Goal: Task Accomplishment & Management: Complete application form

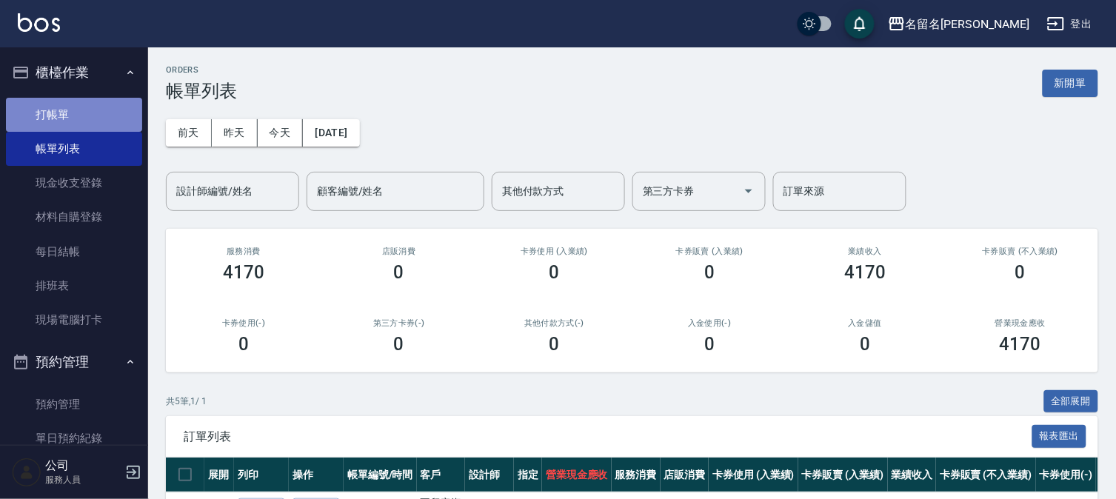
click at [132, 107] on link "打帳單" at bounding box center [74, 115] width 136 height 34
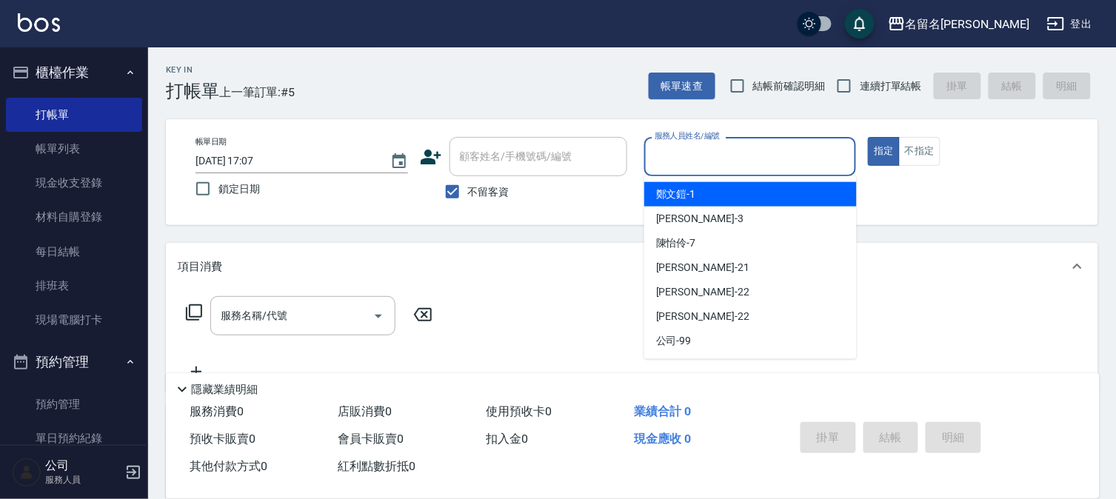
click at [786, 158] on input "服務人員姓名/編號" at bounding box center [750, 157] width 199 height 26
type input "陳怡伶-7"
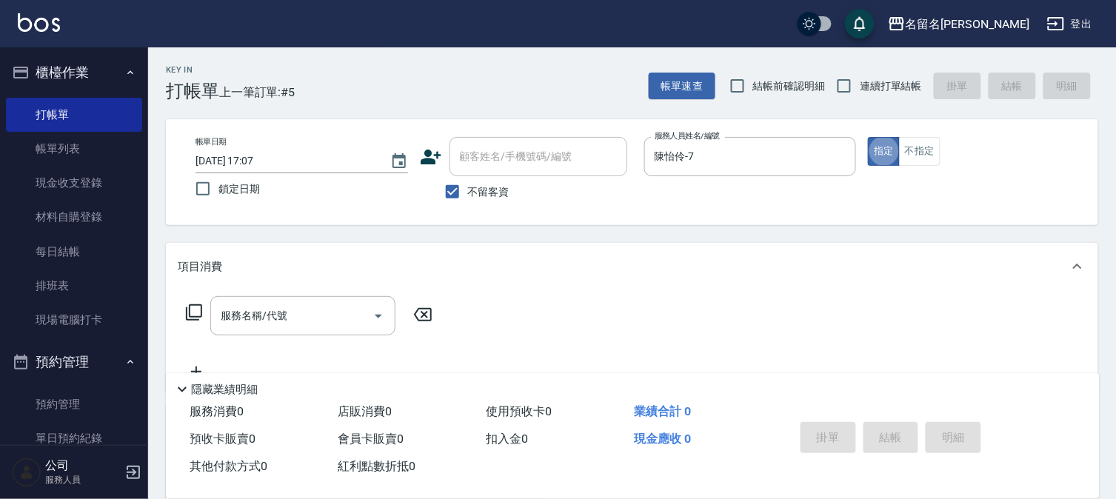
type button "true"
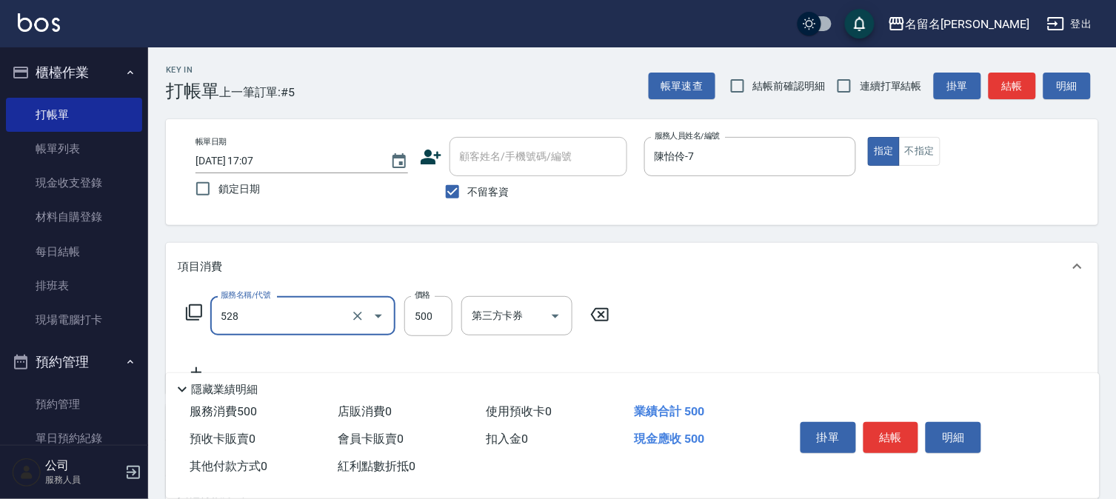
type input "頭皮養護B(528)"
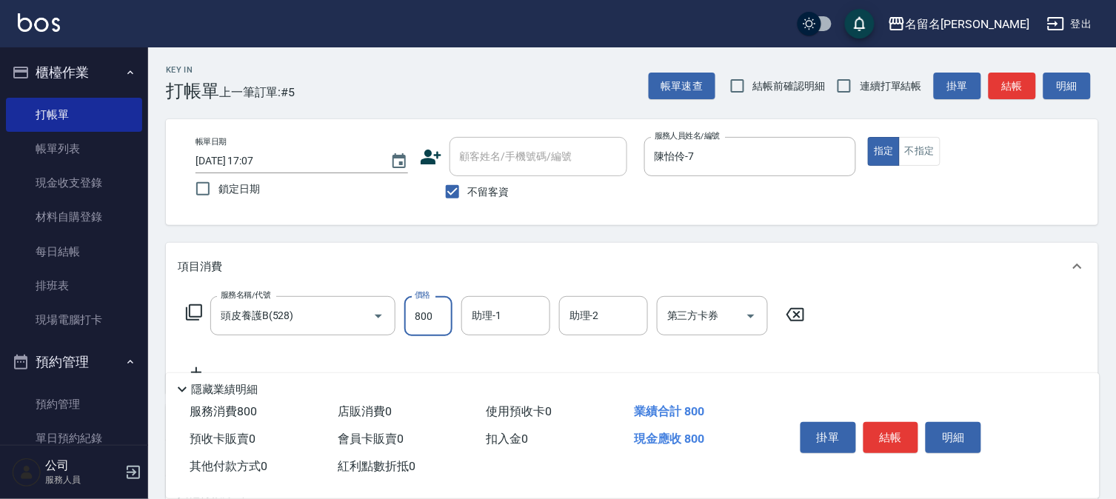
type input "800"
type input "陳怡伶-7"
drag, startPoint x: 883, startPoint y: 427, endPoint x: 877, endPoint y: 434, distance: 9.4
click at [881, 431] on button "結帳" at bounding box center [891, 437] width 56 height 31
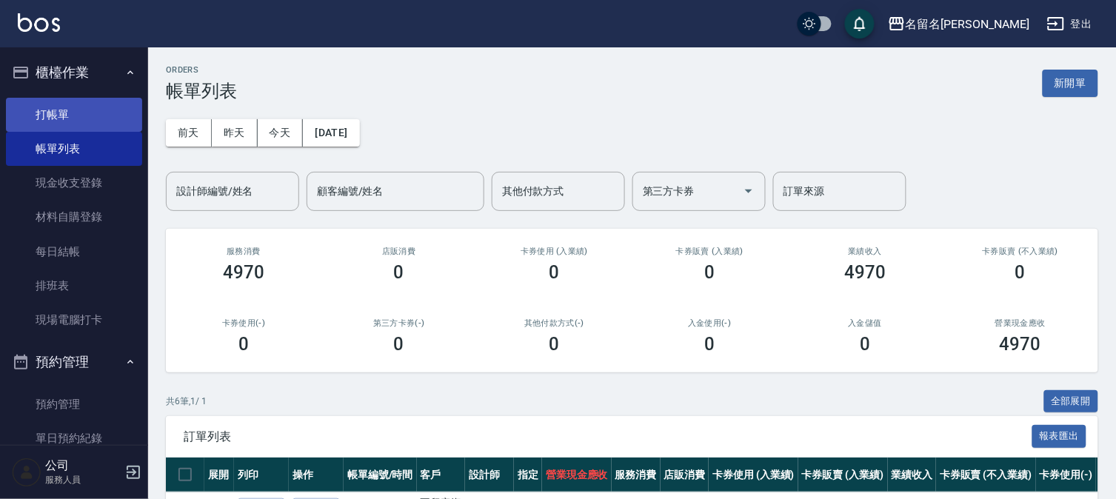
click at [48, 106] on link "打帳單" at bounding box center [74, 115] width 136 height 34
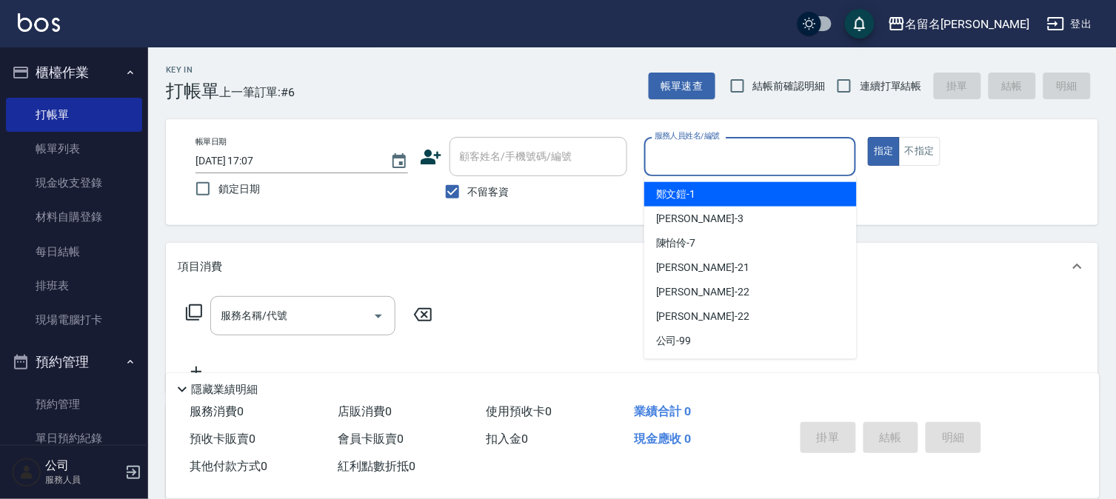
click at [670, 161] on input "服務人員姓名/編號" at bounding box center [750, 157] width 199 height 26
click at [672, 190] on span "[PERSON_NAME]-1" at bounding box center [676, 195] width 40 height 16
type input "[PERSON_NAME]-1"
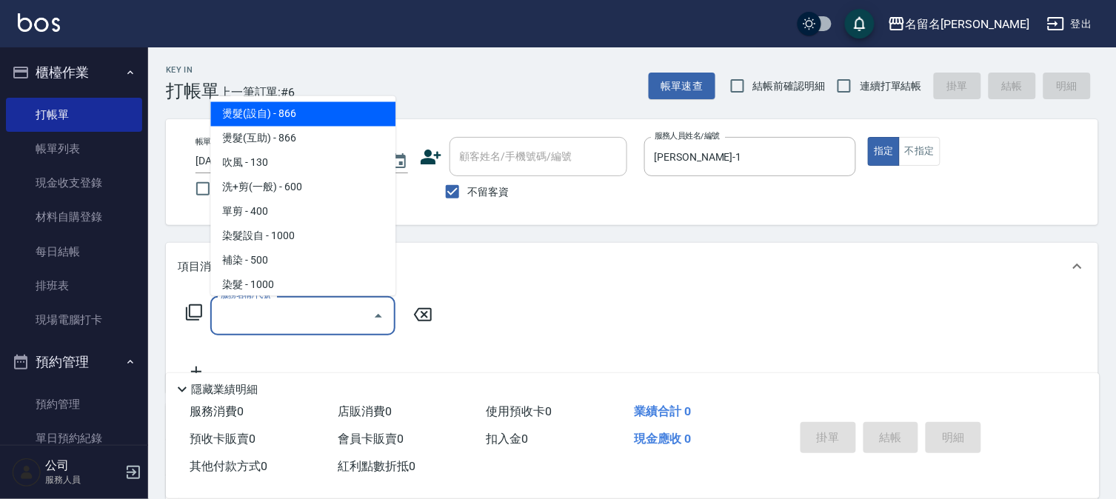
click at [219, 316] on input "服務名稱/代號" at bounding box center [292, 316] width 150 height 26
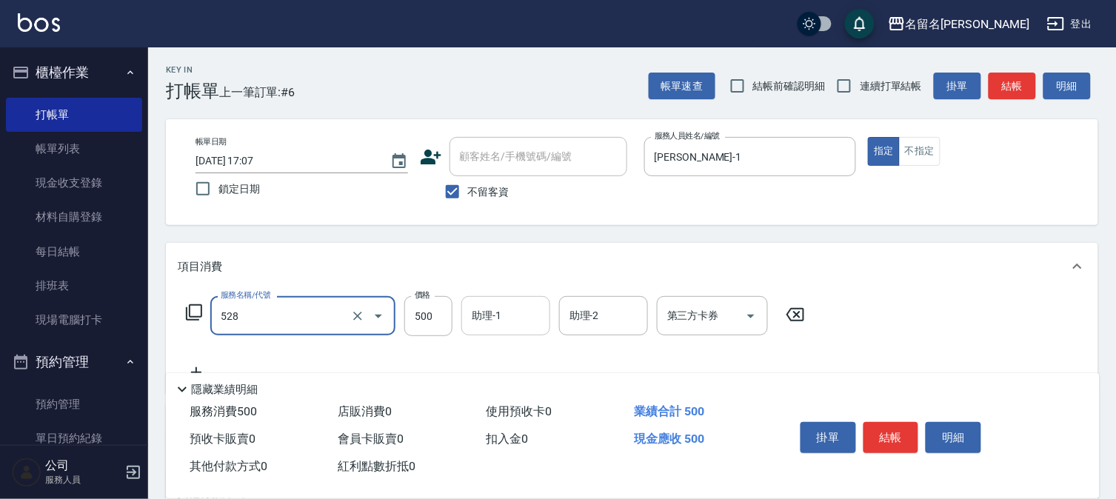
type input "頭皮養護B(528)"
click at [505, 322] on input "助理-1" at bounding box center [506, 316] width 76 height 26
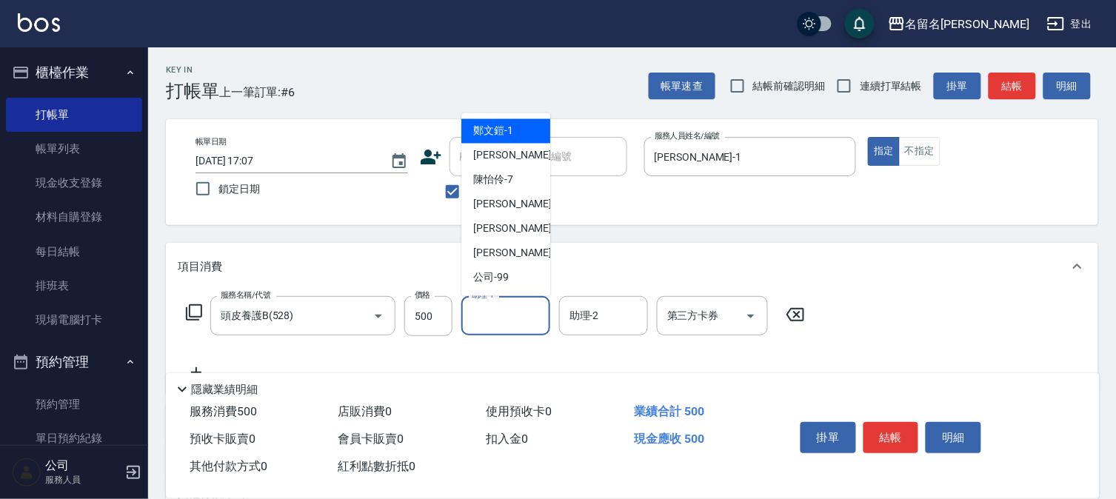
click at [486, 131] on span "[PERSON_NAME]-1" at bounding box center [493, 132] width 40 height 16
type input "[PERSON_NAME]-1"
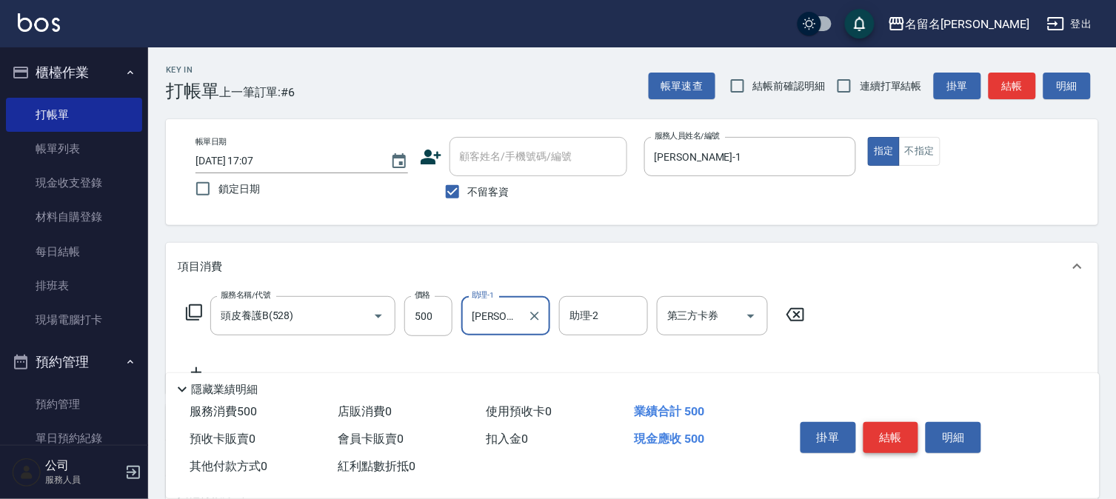
click at [883, 427] on button "結帳" at bounding box center [891, 437] width 56 height 31
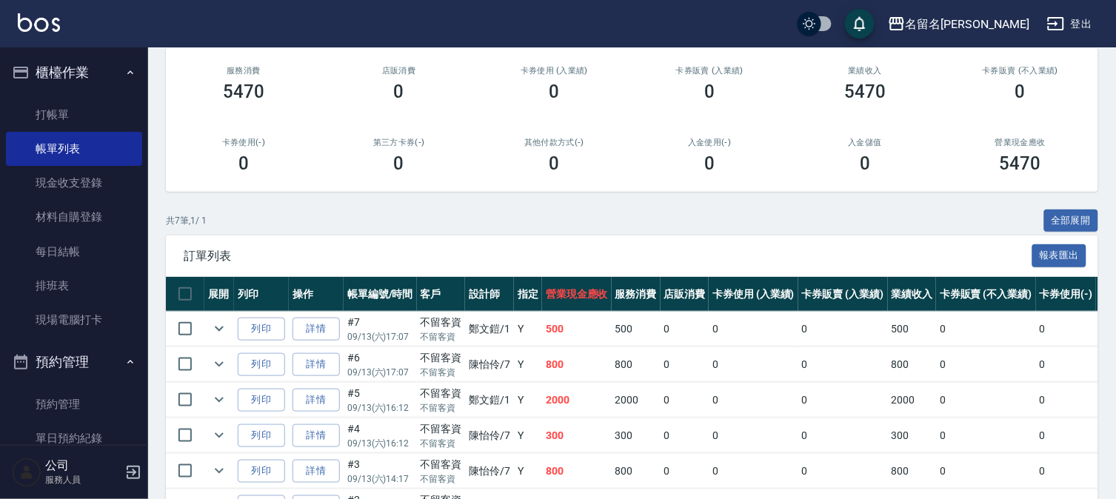
scroll to position [313, 0]
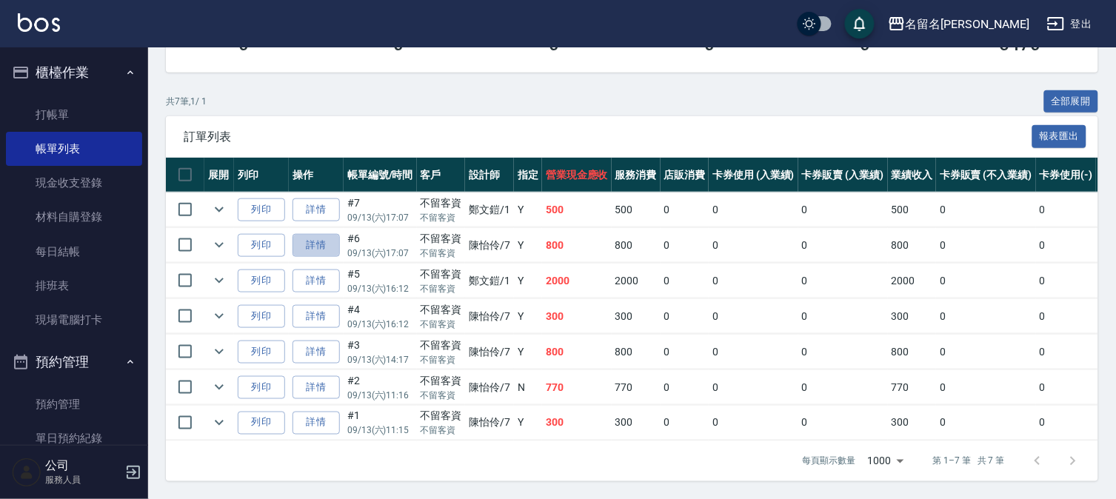
click at [326, 234] on link "詳情" at bounding box center [315, 245] width 47 height 23
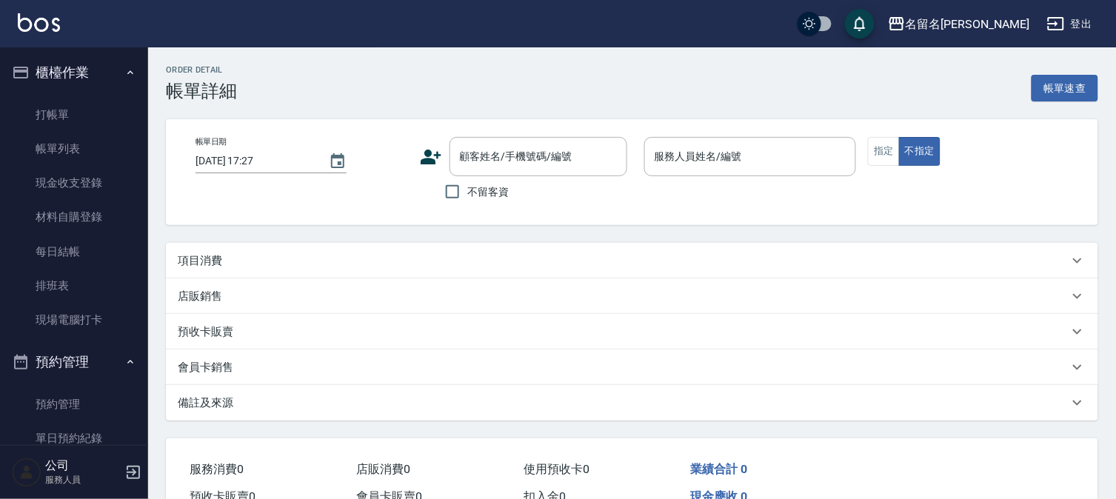
type input "[DATE] 17:07"
checkbox input "true"
type input "陳怡伶-7"
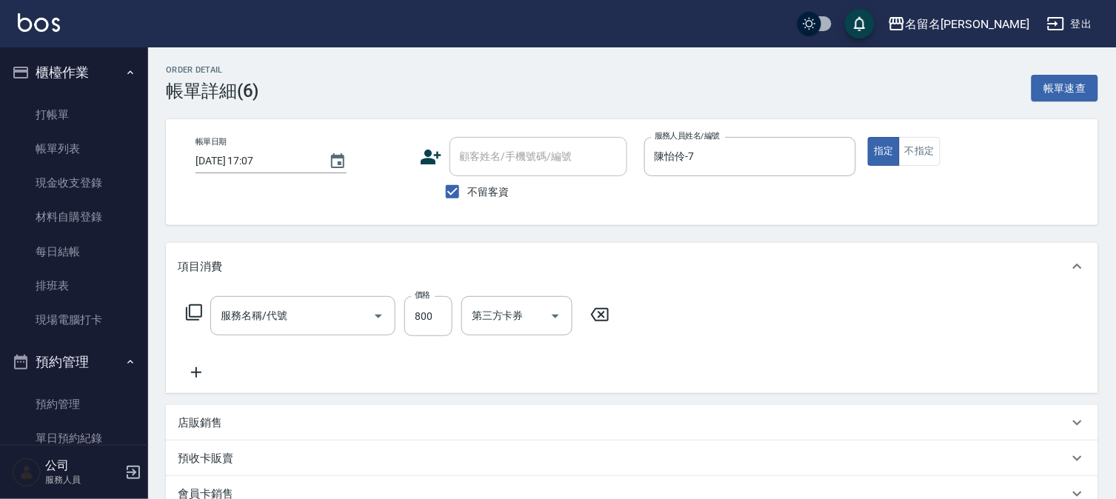
type input "頭皮養護B(528)"
click at [435, 310] on input "800" at bounding box center [428, 316] width 48 height 40
type input "900"
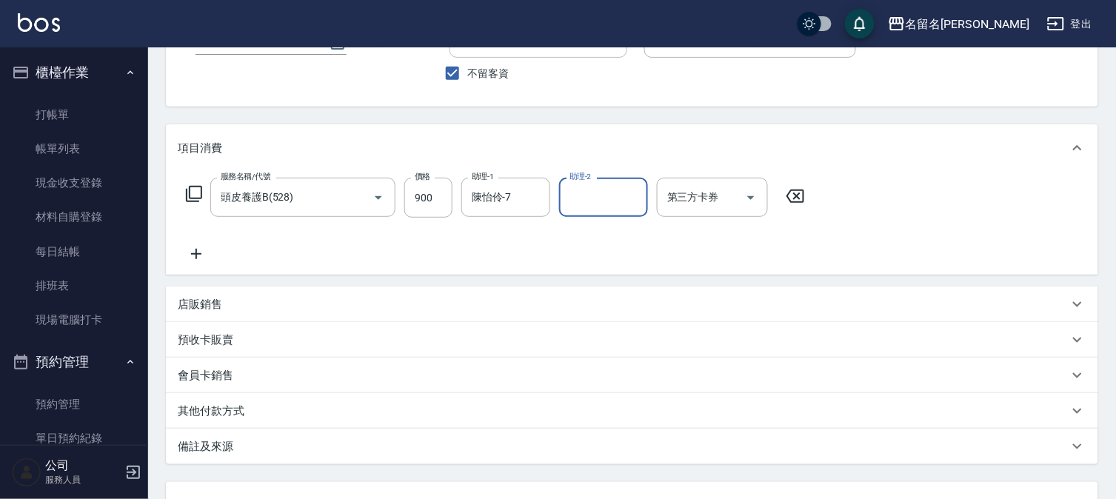
scroll to position [241, 0]
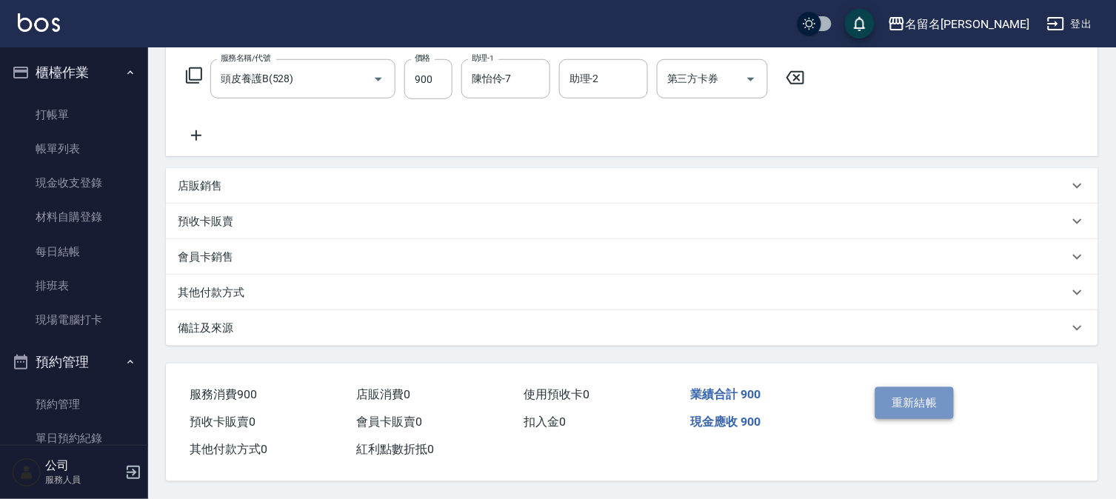
click at [916, 408] on button "重新結帳" at bounding box center [914, 402] width 78 height 31
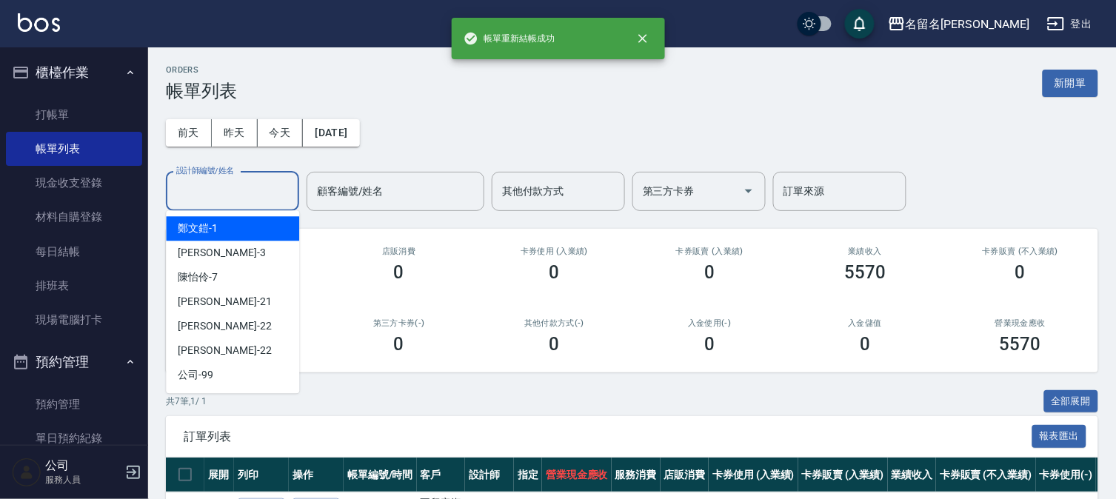
click at [243, 201] on input "設計師編號/姓名" at bounding box center [233, 191] width 120 height 26
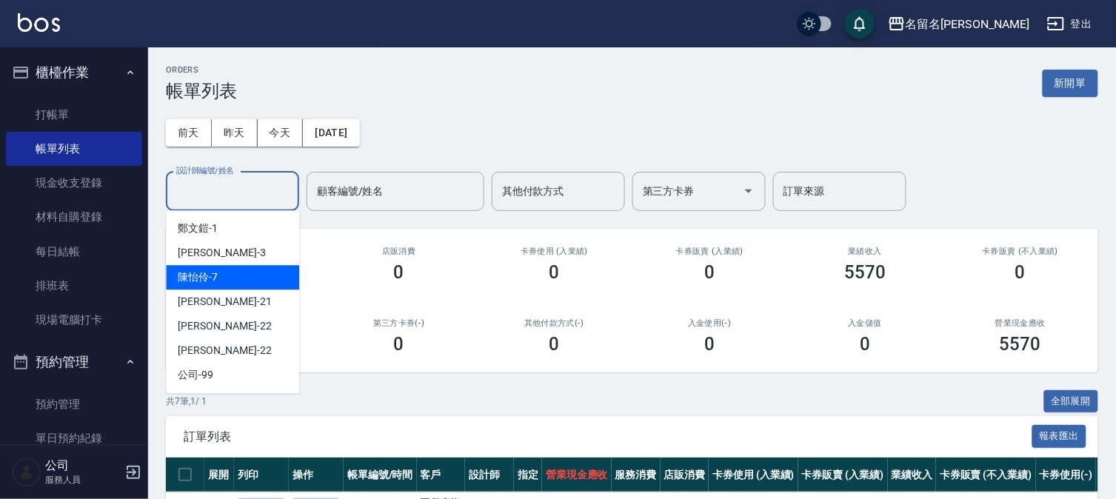
click at [256, 279] on div "[PERSON_NAME]-7" at bounding box center [232, 277] width 133 height 24
type input "陳怡伶-7"
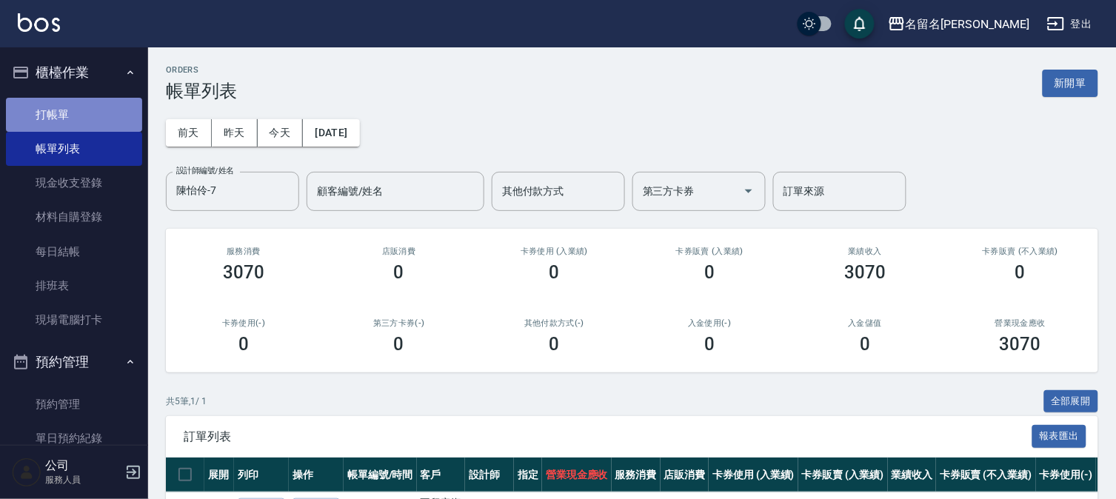
click at [115, 104] on link "打帳單" at bounding box center [74, 115] width 136 height 34
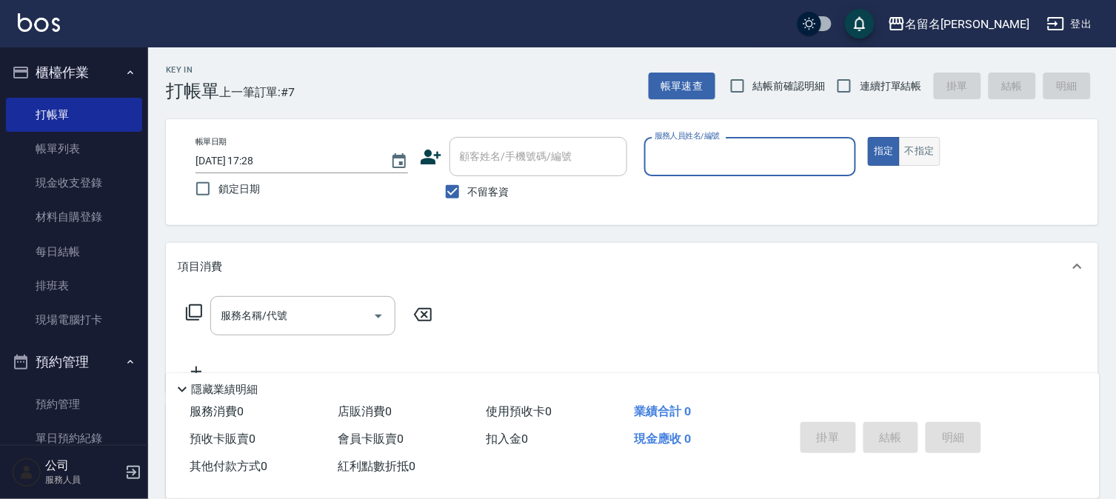
click at [917, 150] on button "不指定" at bounding box center [919, 151] width 41 height 29
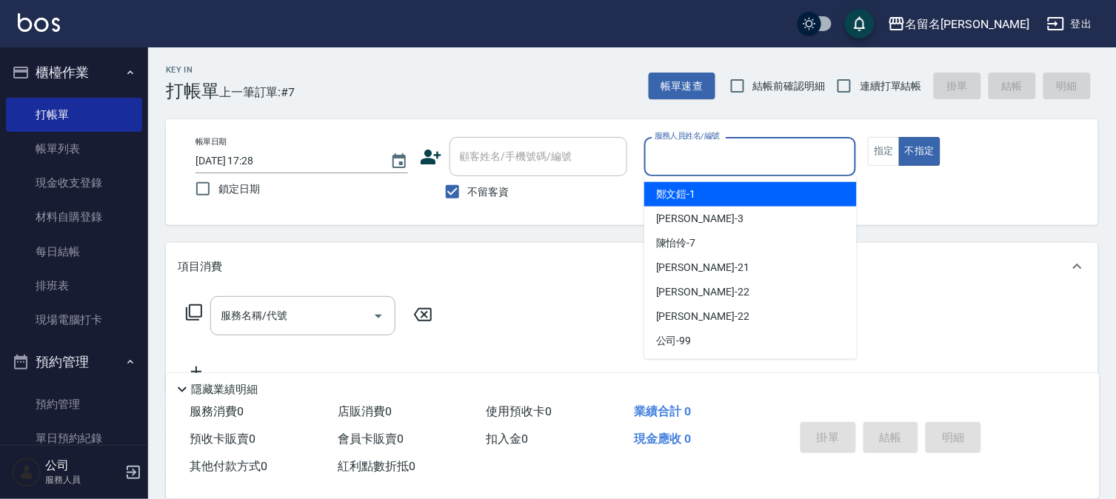
click at [809, 152] on input "服務人員姓名/編號" at bounding box center [750, 157] width 199 height 26
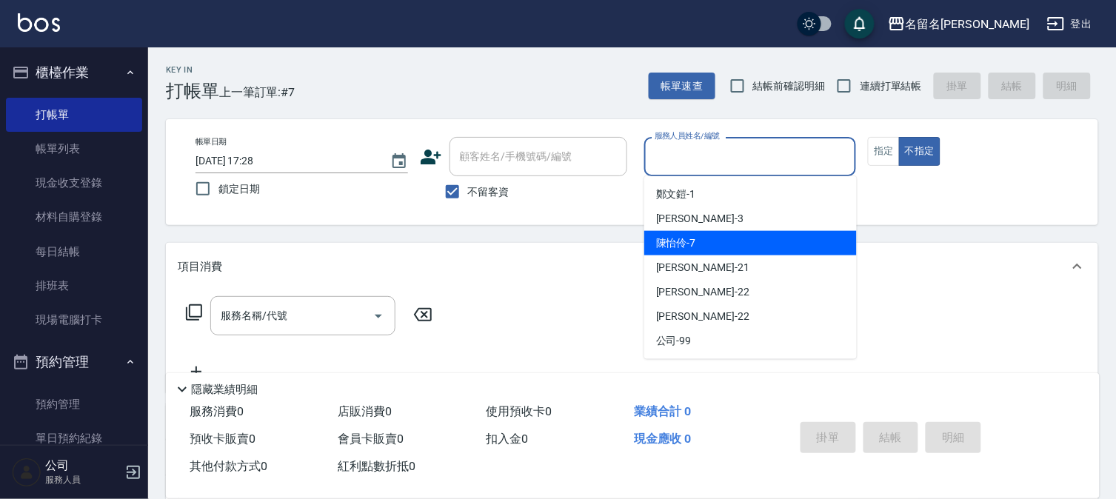
click at [728, 239] on div "[PERSON_NAME]-7" at bounding box center [750, 243] width 213 height 24
type input "陳怡伶-7"
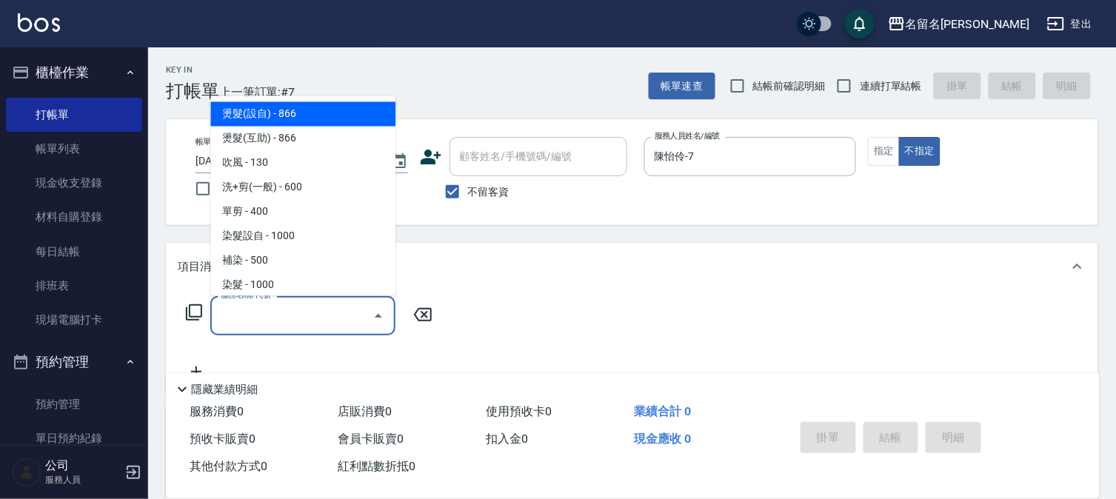
click at [310, 314] on input "服務名稱/代號" at bounding box center [292, 316] width 150 height 26
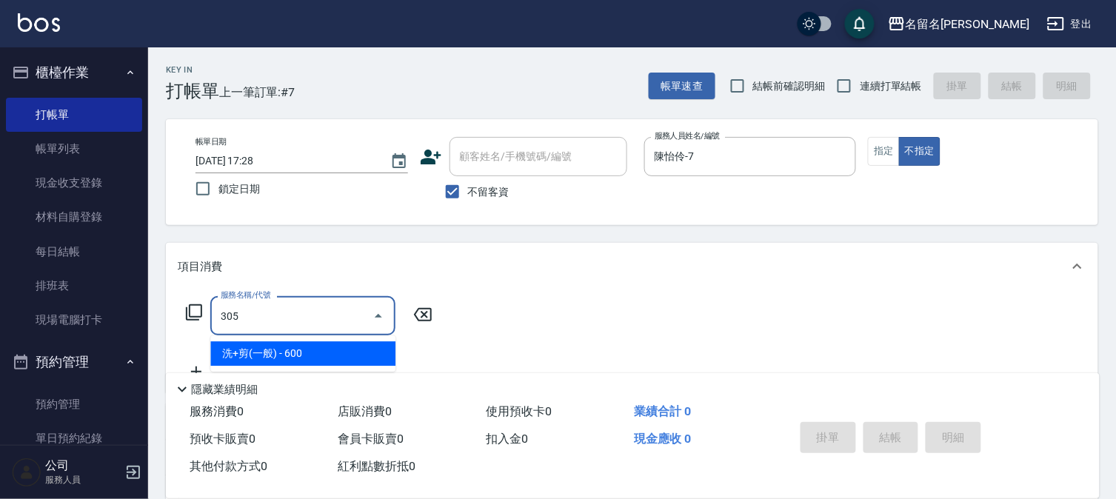
type input "洗+剪(一般)(305)"
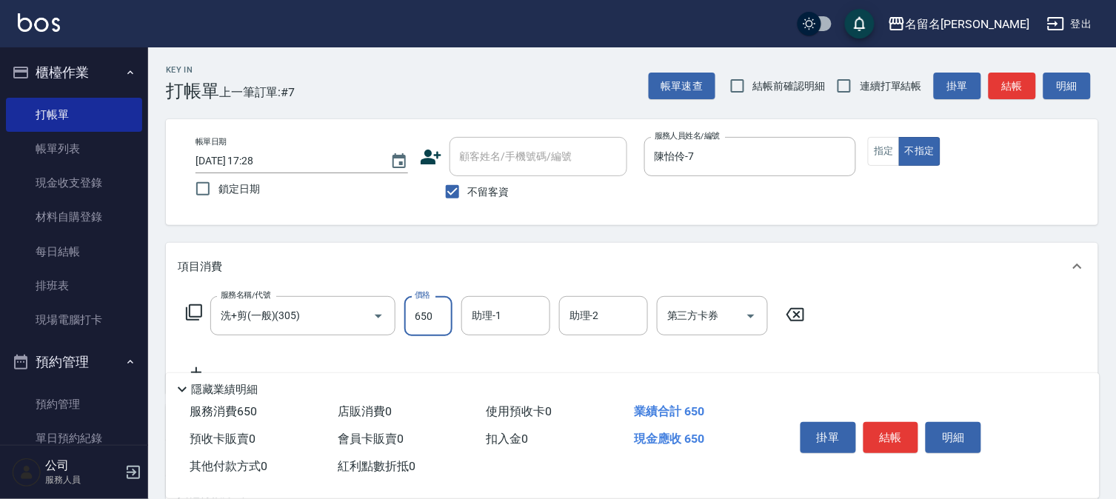
type input "650"
type input "陳怡伶-7"
click at [885, 434] on button "結帳" at bounding box center [891, 437] width 56 height 31
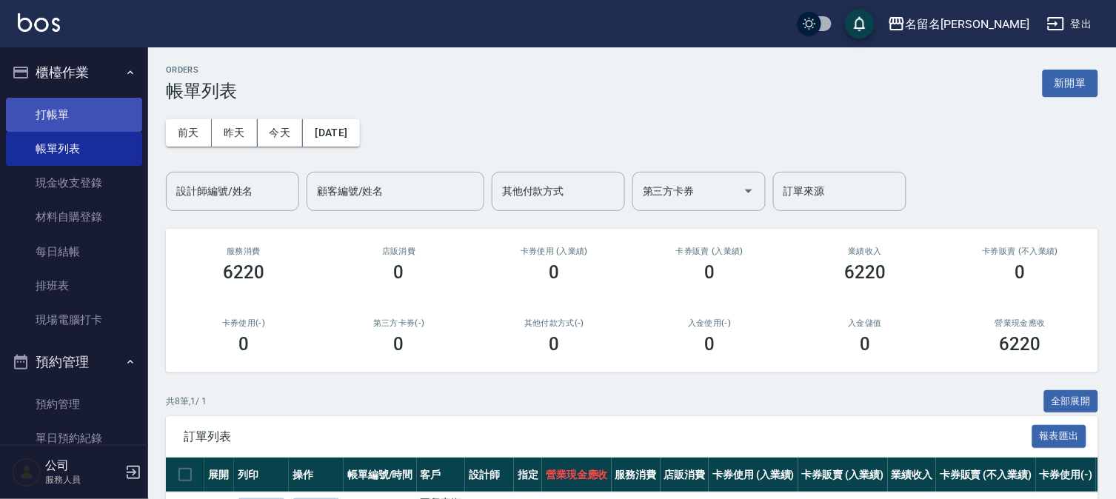
drag, startPoint x: 101, startPoint y: 107, endPoint x: 114, endPoint y: 102, distance: 13.3
click at [102, 104] on link "打帳單" at bounding box center [74, 115] width 136 height 34
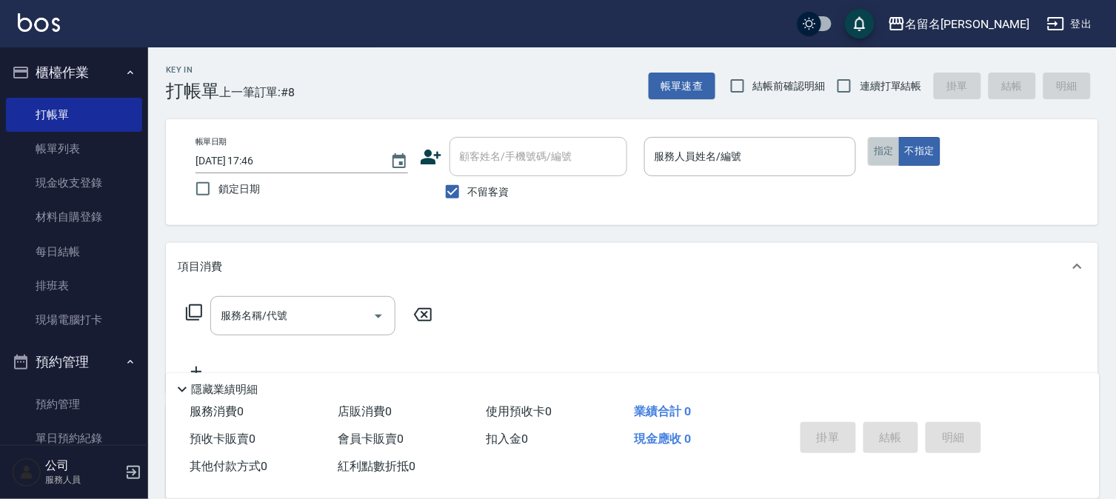
click at [872, 153] on button "指定" at bounding box center [884, 151] width 32 height 29
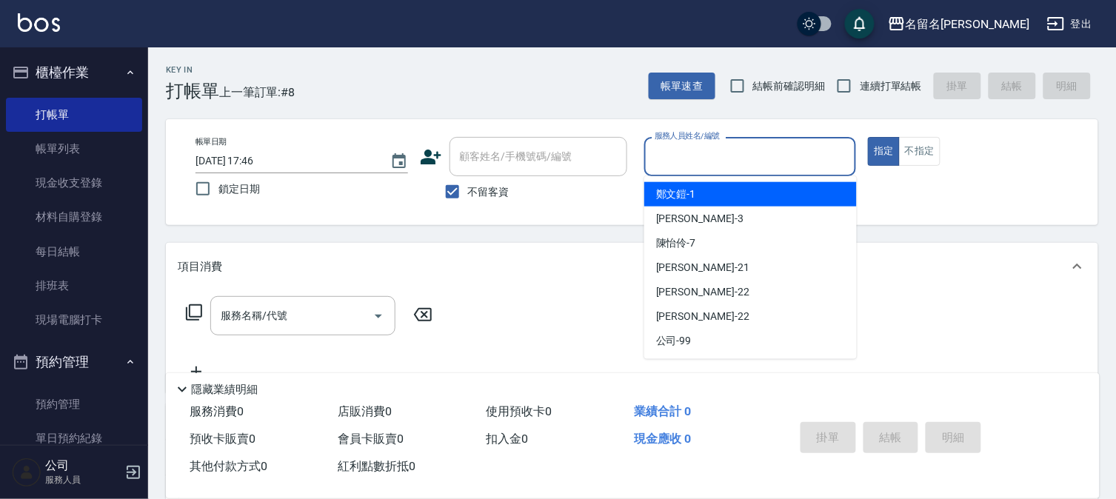
click at [789, 155] on input "服務人員姓名/編號" at bounding box center [750, 157] width 199 height 26
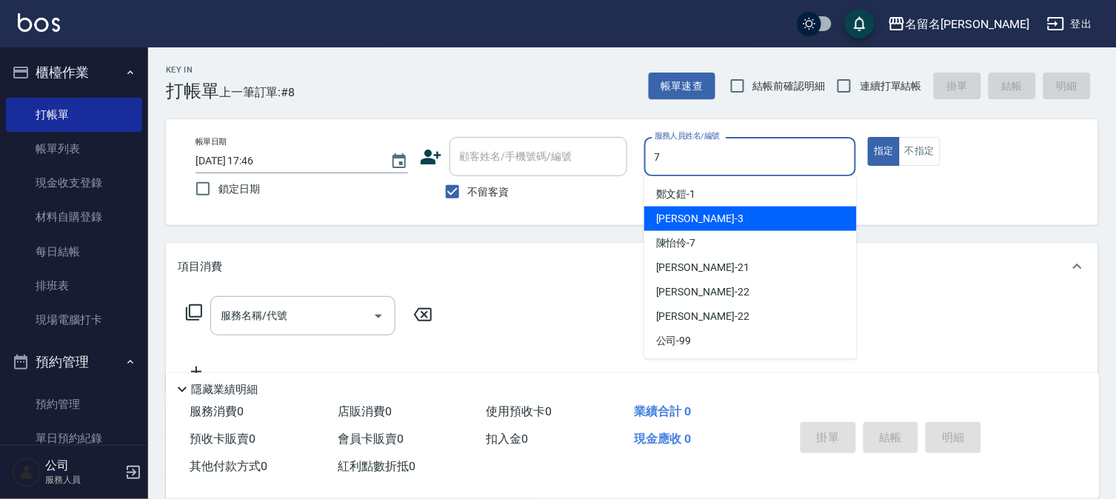
type input "陳怡伶-7"
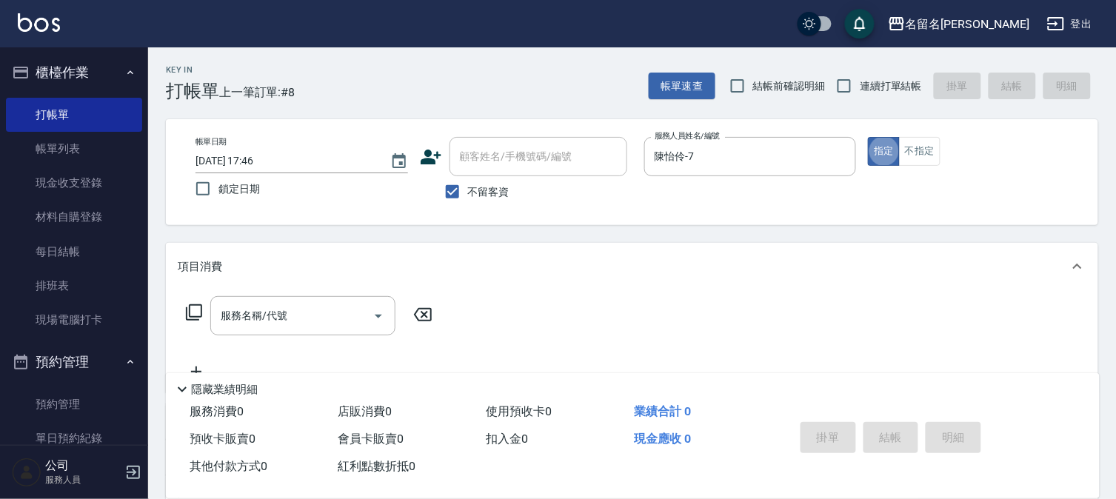
type button "true"
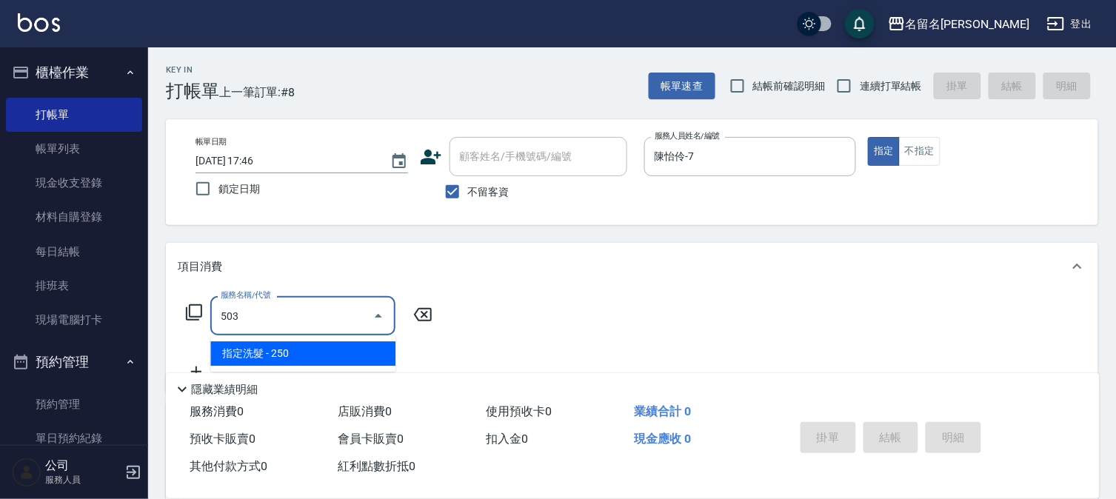
type input "指定洗髮(503)"
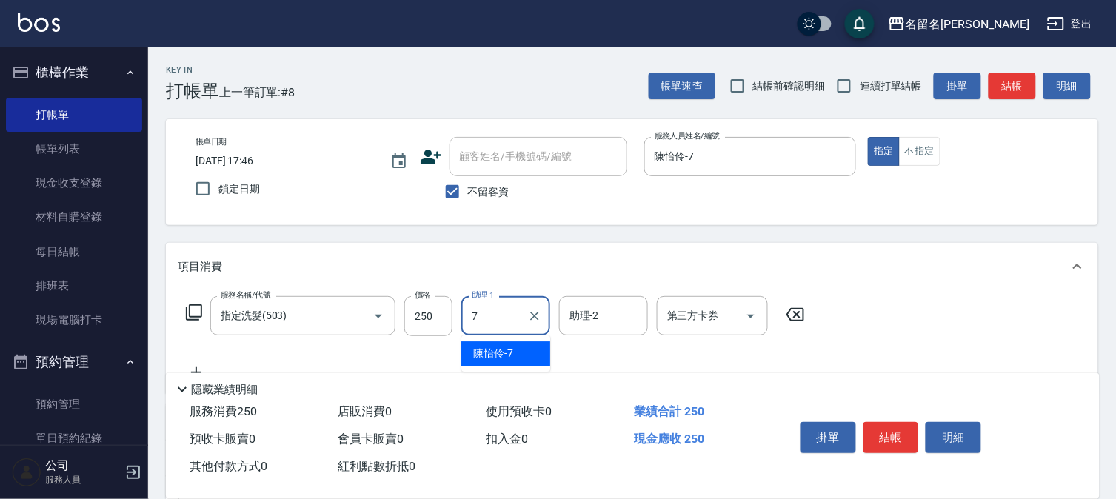
type input "陳怡伶-7"
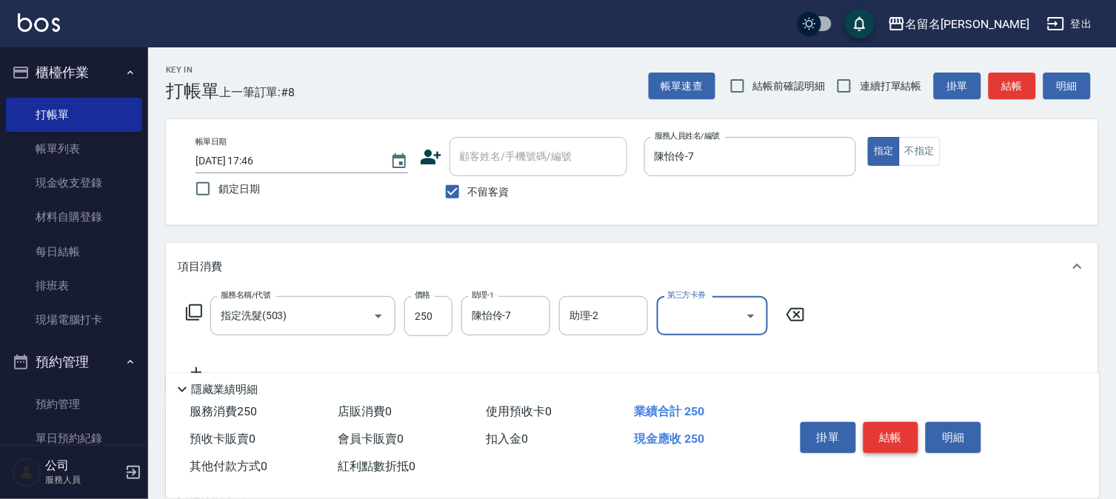
click at [897, 433] on button "結帳" at bounding box center [891, 437] width 56 height 31
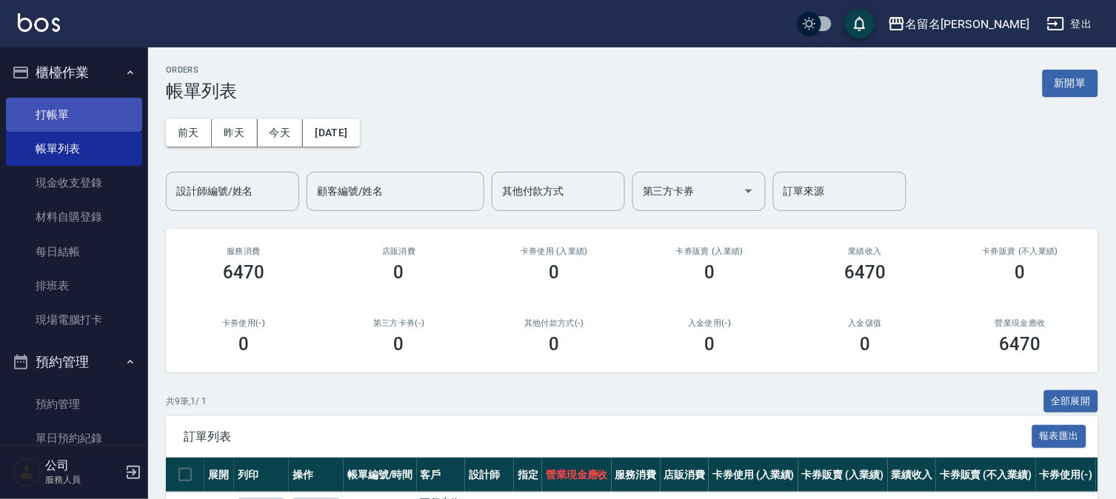
click at [48, 113] on link "打帳單" at bounding box center [74, 115] width 136 height 34
